Goal: Navigation & Orientation: Understand site structure

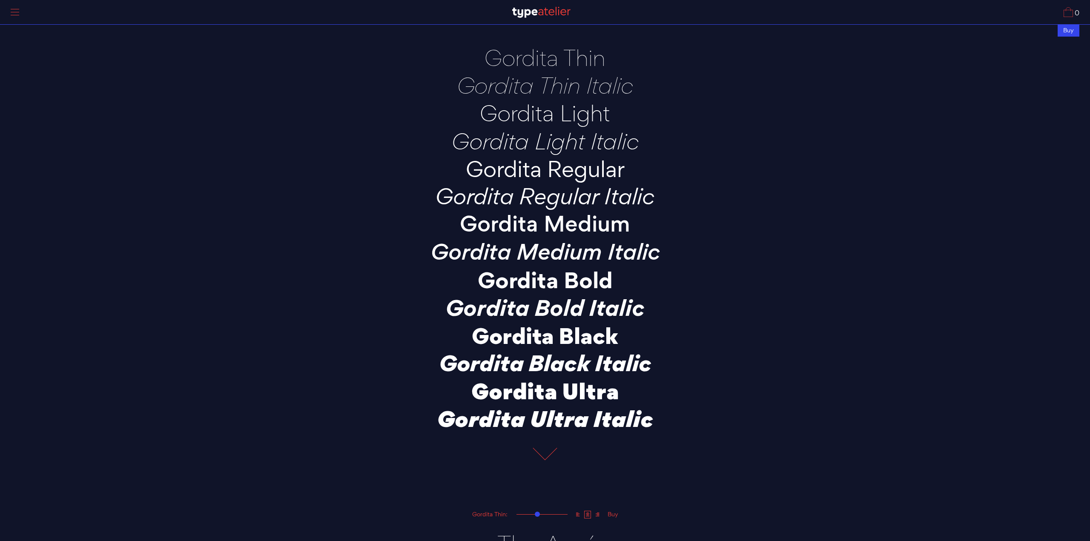
click at [17, 15] on span at bounding box center [15, 15] width 9 height 0
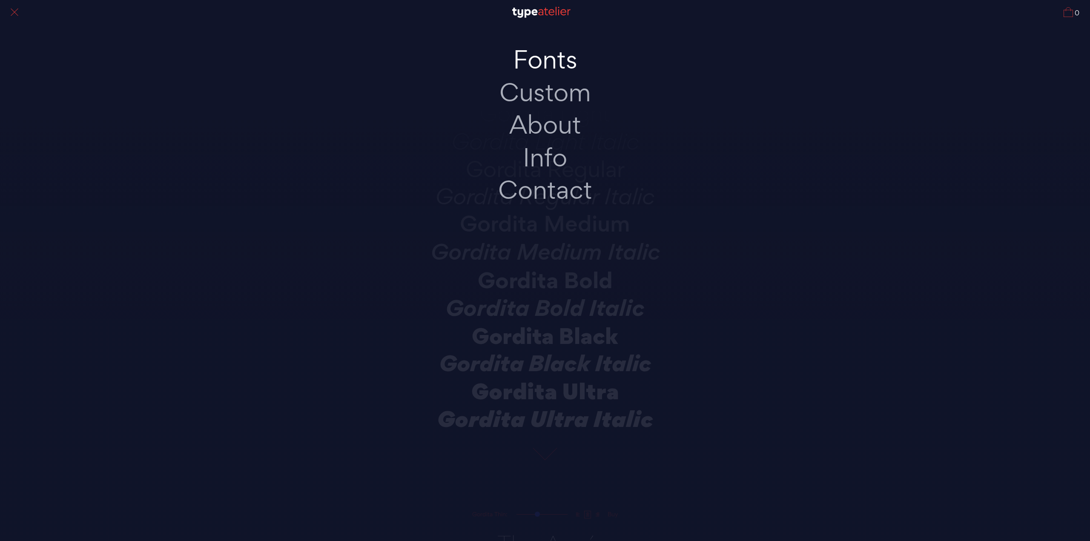
click at [554, 64] on link "Fonts" at bounding box center [545, 59] width 179 height 33
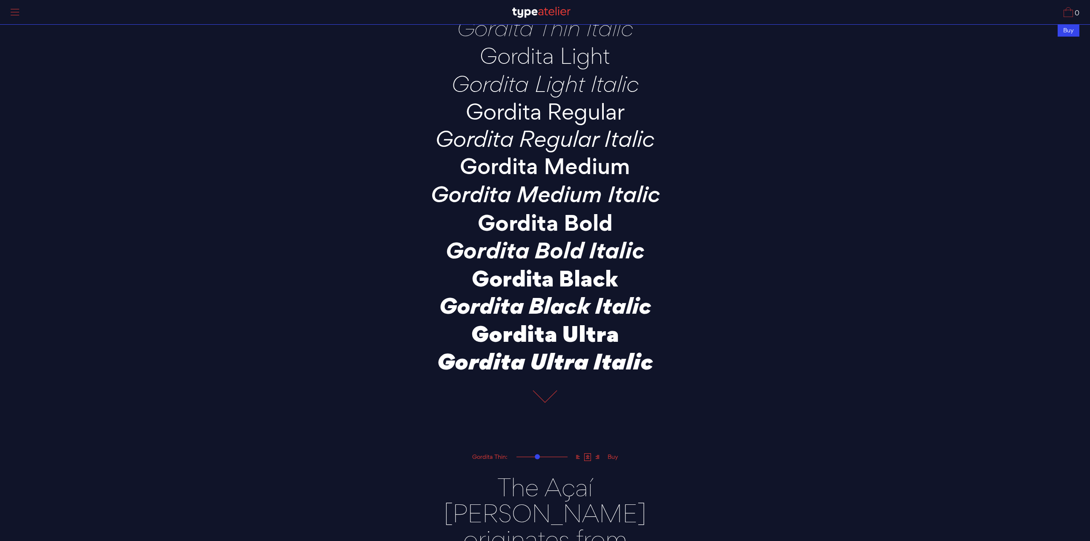
scroll to position [184, 0]
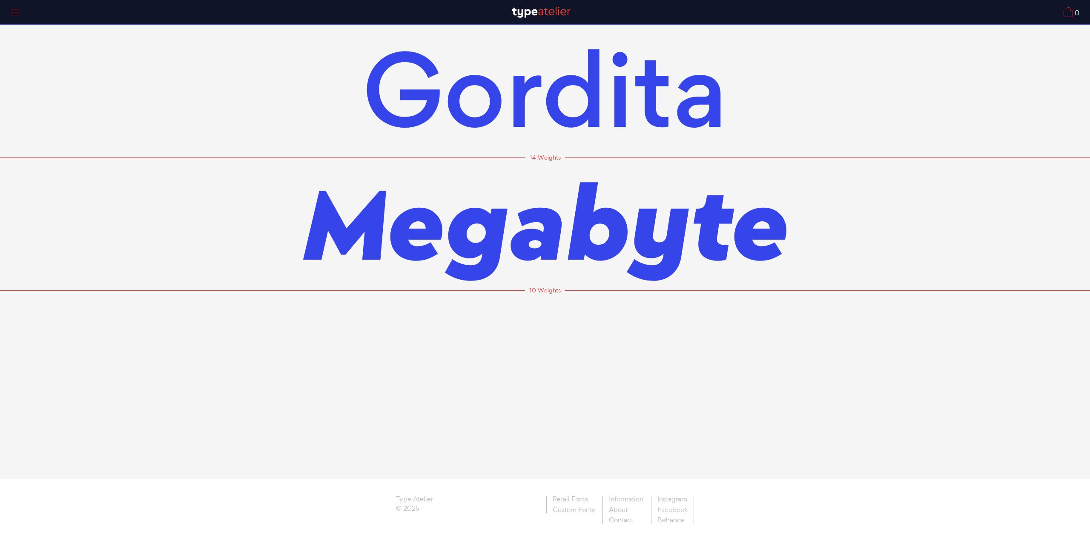
click at [20, 13] on div at bounding box center [14, 13] width 21 height 20
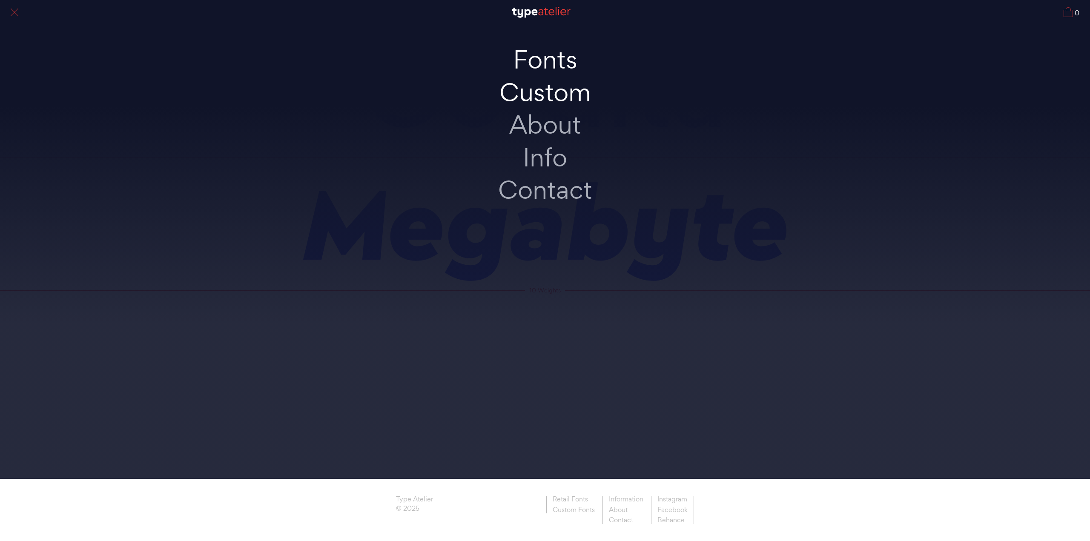
click at [544, 94] on link "Custom" at bounding box center [545, 92] width 179 height 33
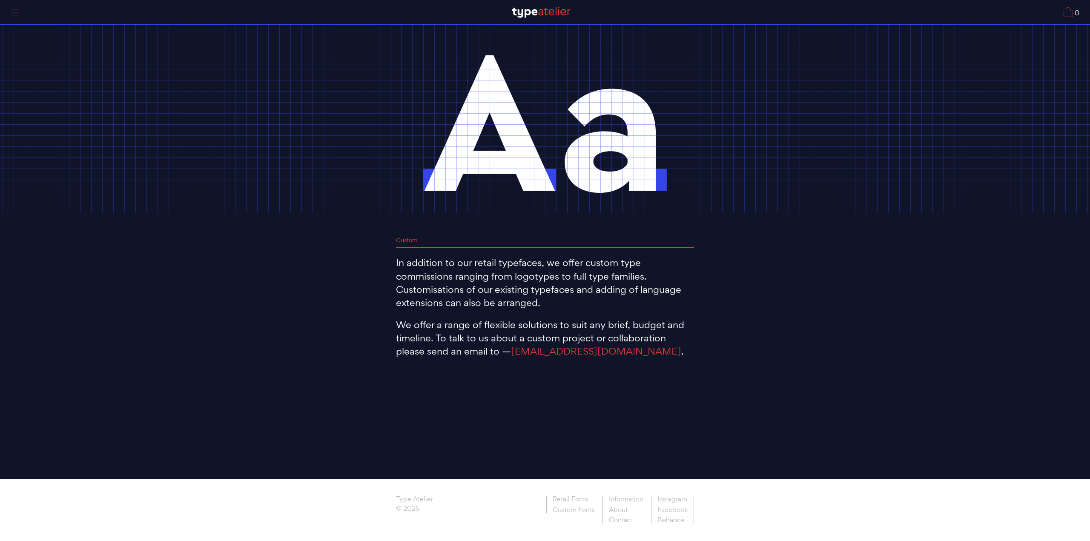
click at [14, 15] on div at bounding box center [14, 13] width 21 height 20
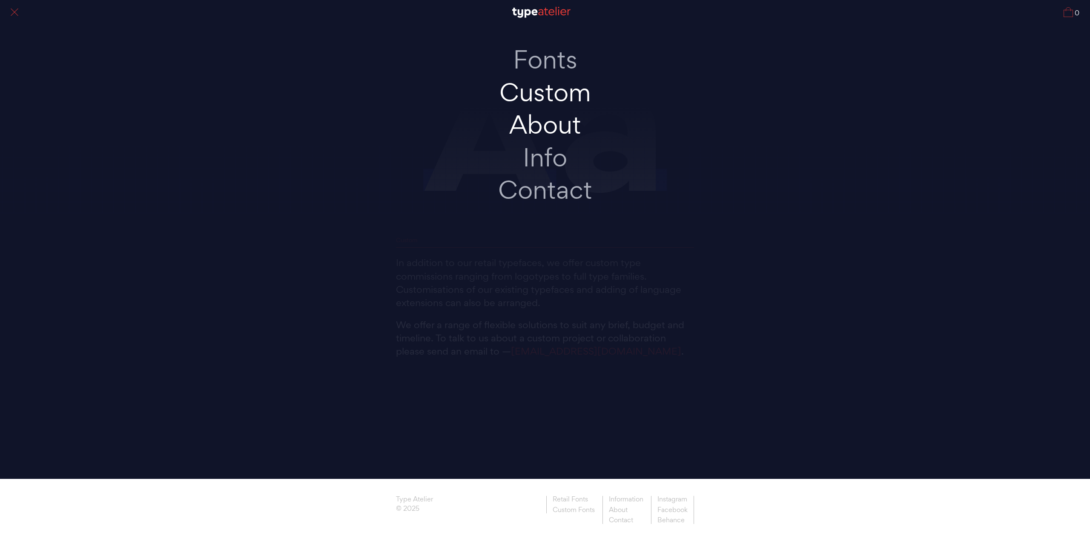
click at [548, 128] on link "About" at bounding box center [545, 125] width 179 height 33
